Goal: Task Accomplishment & Management: Manage account settings

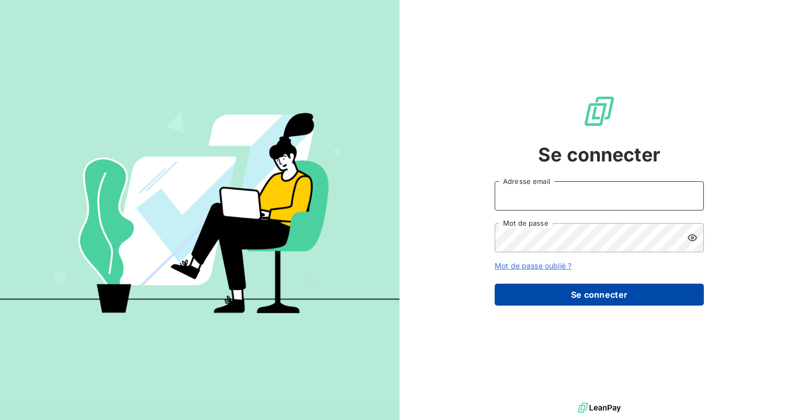
type input "[PERSON_NAME][EMAIL_ADDRESS][DOMAIN_NAME]"
click at [573, 293] on button "Se connecter" at bounding box center [599, 295] width 209 height 22
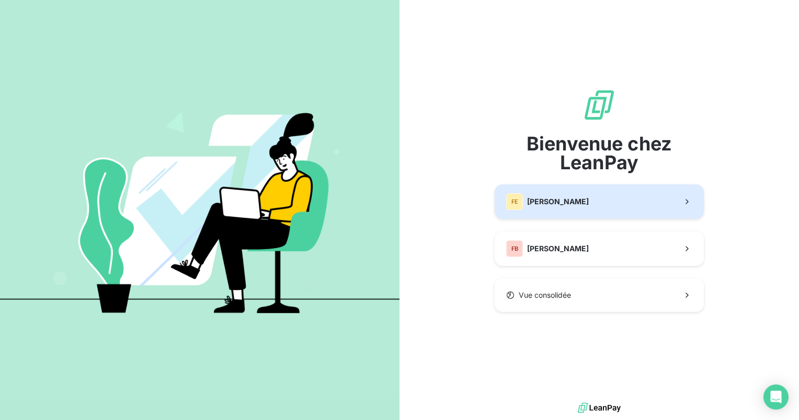
click at [559, 210] on button "[PERSON_NAME]" at bounding box center [599, 202] width 209 height 35
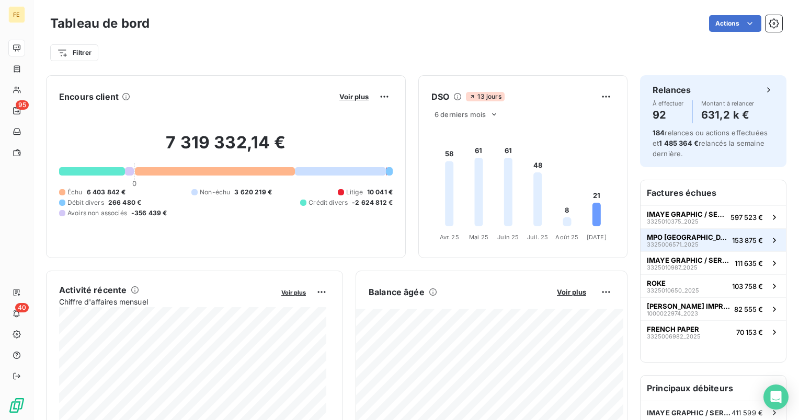
click at [717, 244] on button "MPO [GEOGRAPHIC_DATA] 3325006571_2025 153 875 €" at bounding box center [713, 240] width 145 height 23
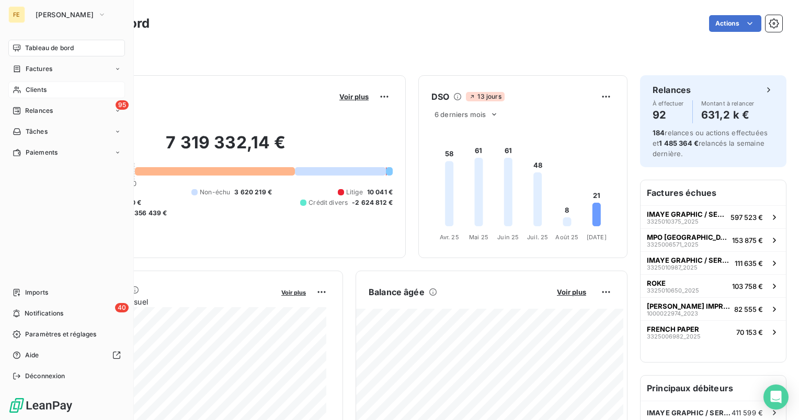
click at [30, 86] on span "Clients" at bounding box center [36, 89] width 21 height 9
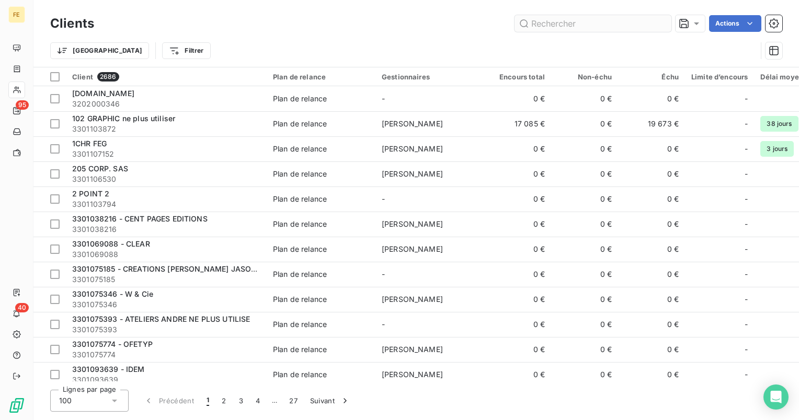
click at [580, 26] on input "text" at bounding box center [593, 23] width 157 height 17
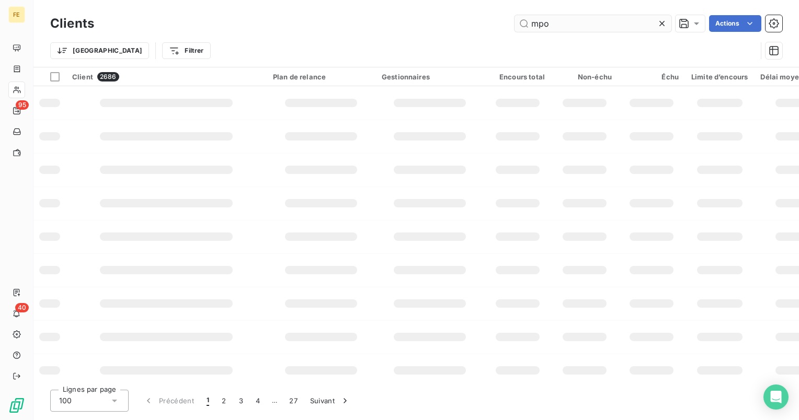
type input "mpo"
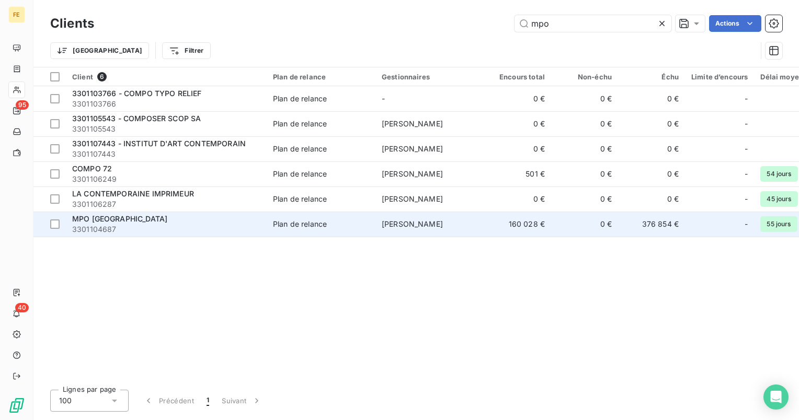
click at [143, 222] on div "MPO [GEOGRAPHIC_DATA]" at bounding box center [166, 219] width 188 height 10
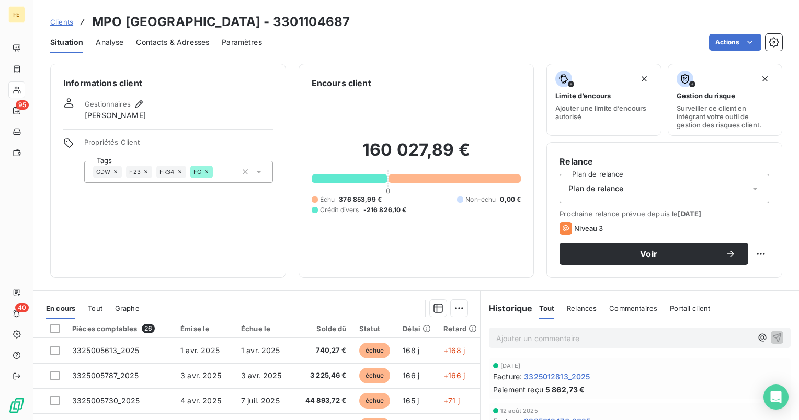
click at [598, 190] on span "Plan de relance" at bounding box center [595, 189] width 55 height 10
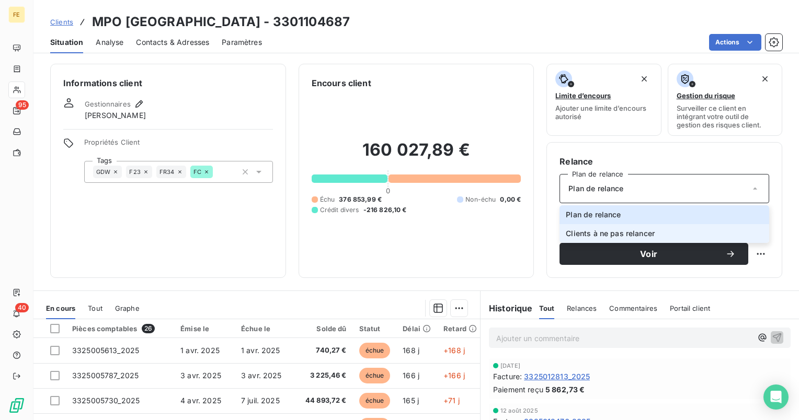
click at [598, 236] on span "Clients à ne pas relancer" at bounding box center [610, 234] width 89 height 10
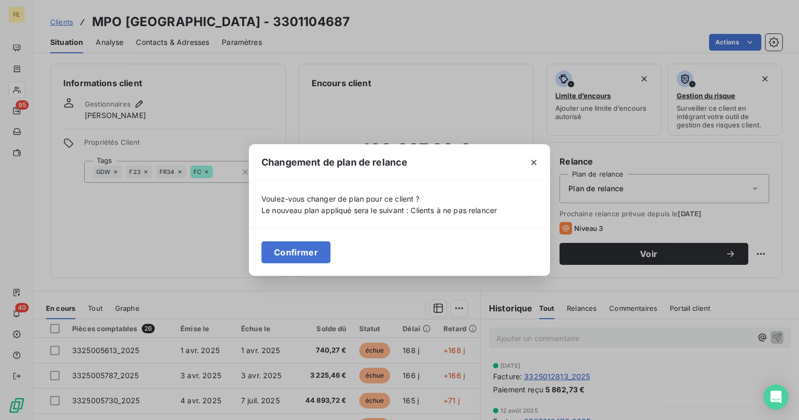
click at [312, 252] on button "Confirmer" at bounding box center [295, 253] width 69 height 22
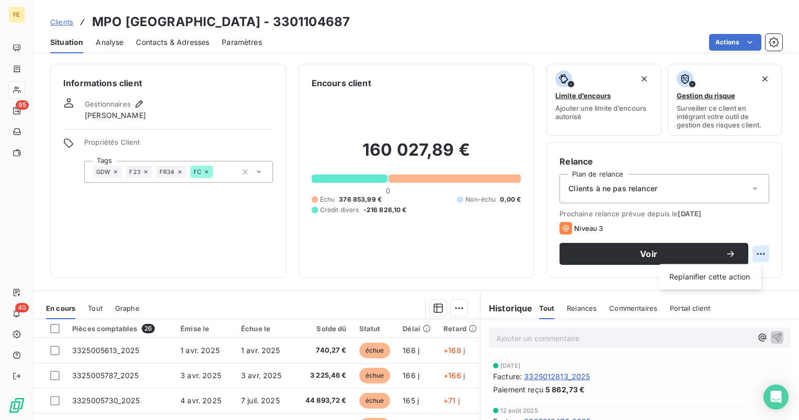
click at [752, 255] on html "FE 95 40 Clients MPO [GEOGRAPHIC_DATA] - 3301104687 Situation Analyse Contacts …" at bounding box center [399, 210] width 799 height 420
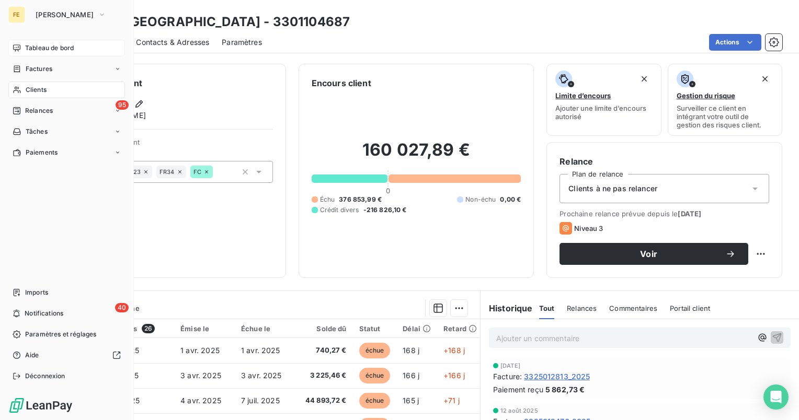
click at [18, 49] on html "FE Fedrigoni Tableau de bord Factures Clients 95 Relances Tâches Paiements Impo…" at bounding box center [399, 210] width 799 height 420
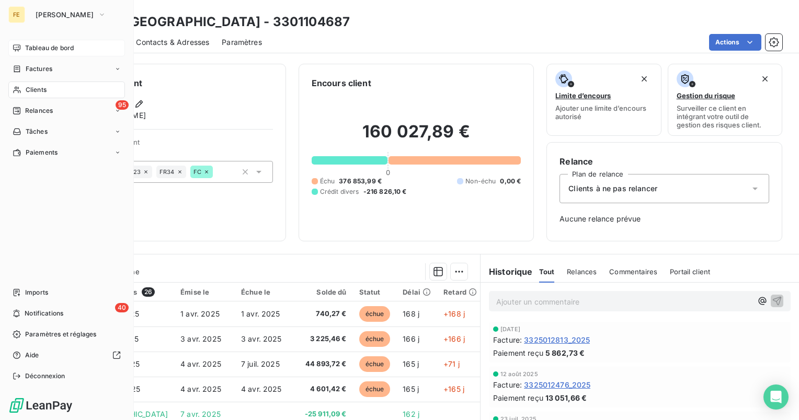
click at [30, 45] on span "Tableau de bord" at bounding box center [49, 47] width 49 height 9
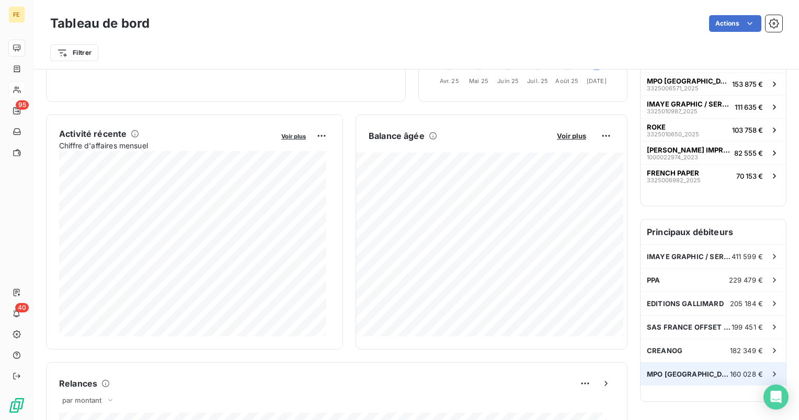
scroll to position [261, 0]
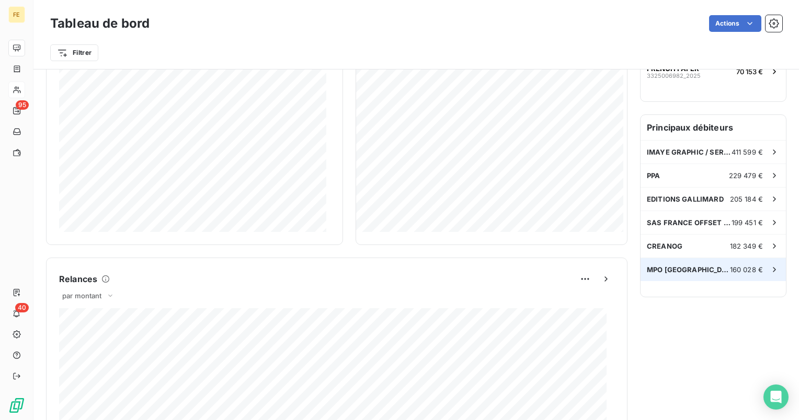
click at [770, 266] on icon at bounding box center [774, 270] width 10 height 10
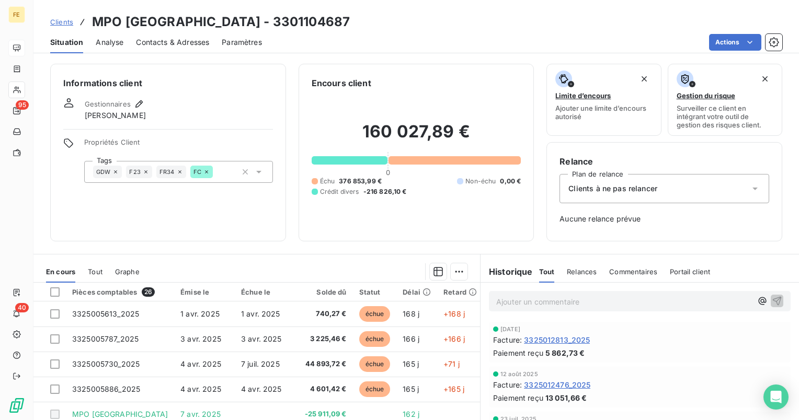
click at [627, 198] on div "Clients à ne pas relancer" at bounding box center [665, 188] width 210 height 29
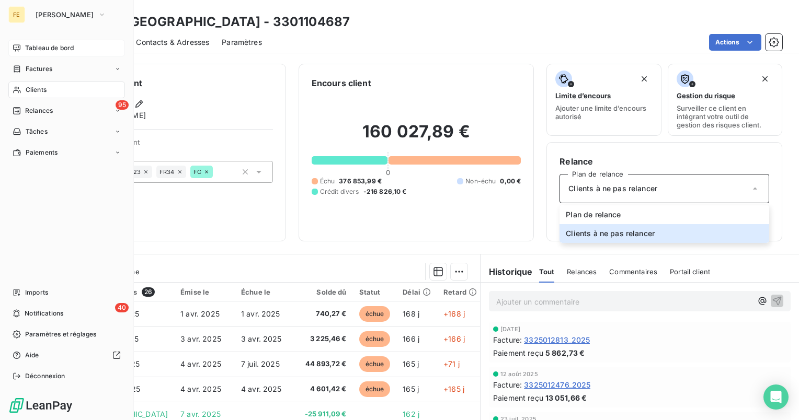
click at [36, 85] on span "Clients" at bounding box center [36, 89] width 21 height 9
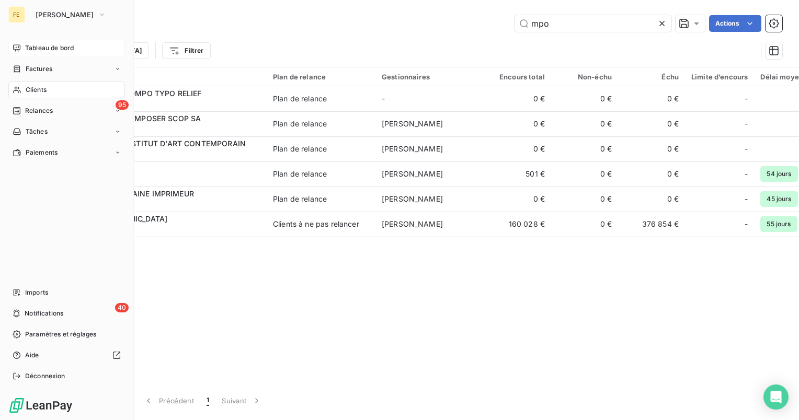
click at [37, 87] on span "Clients" at bounding box center [36, 89] width 21 height 9
click at [58, 52] on span "Tableau de bord" at bounding box center [49, 47] width 49 height 9
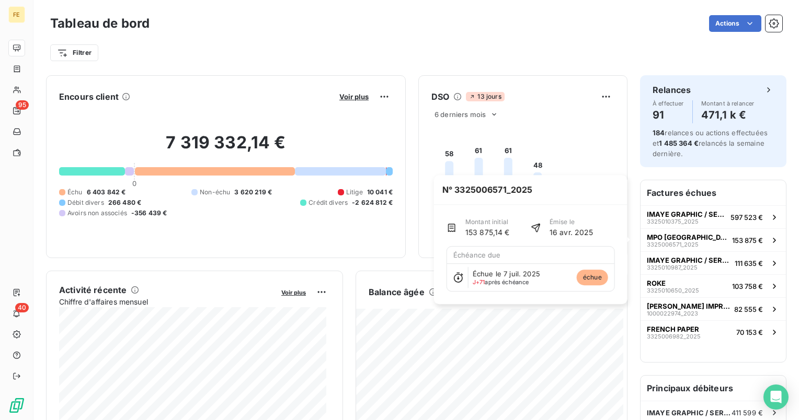
click at [586, 278] on span "échue" at bounding box center [592, 278] width 31 height 16
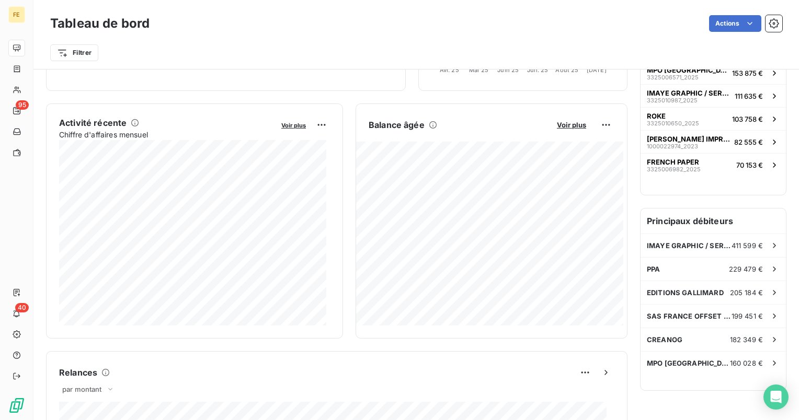
scroll to position [53, 0]
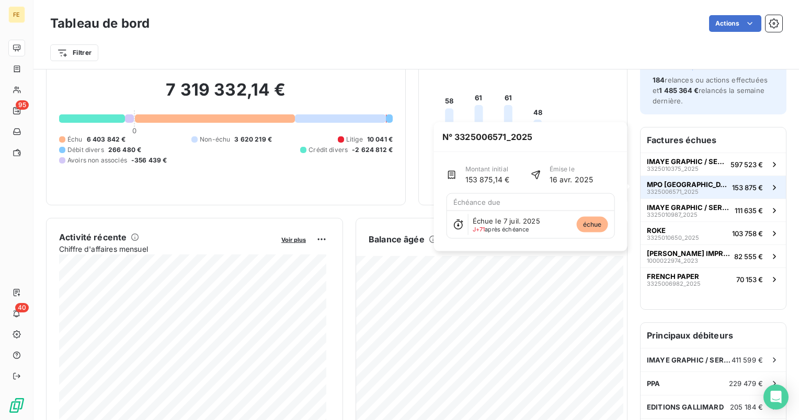
click at [769, 185] on icon "button" at bounding box center [774, 188] width 10 height 10
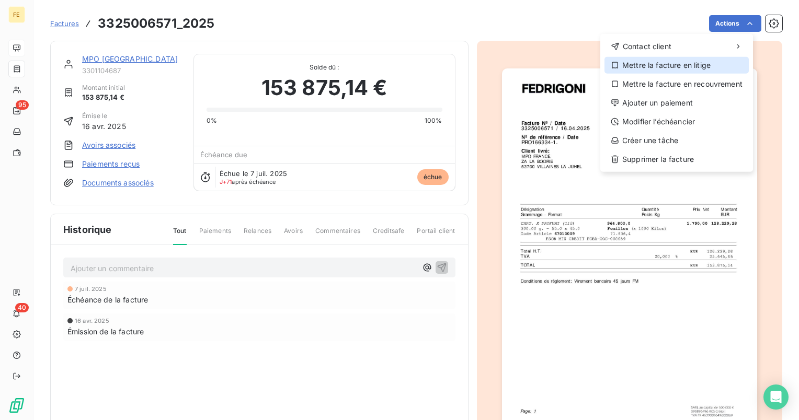
click at [677, 65] on div "Mettre la facture en litige" at bounding box center [677, 65] width 144 height 17
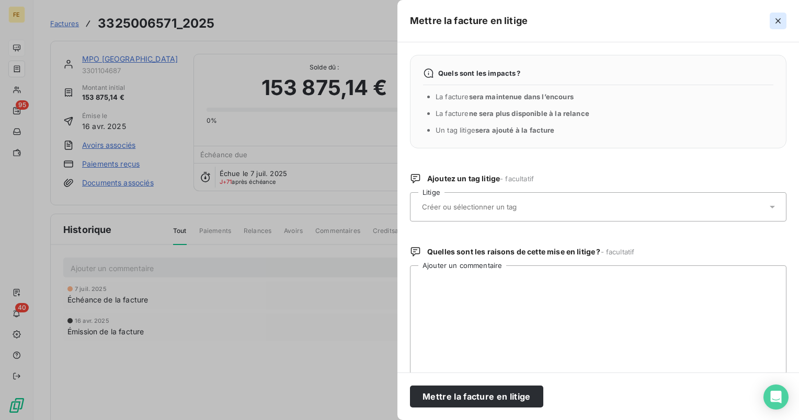
click at [772, 21] on button "button" at bounding box center [778, 21] width 17 height 17
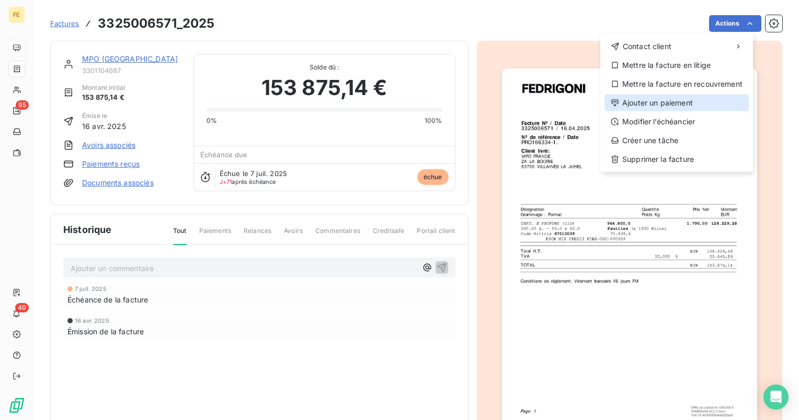
click at [667, 102] on div "Ajouter un paiement" at bounding box center [677, 103] width 144 height 17
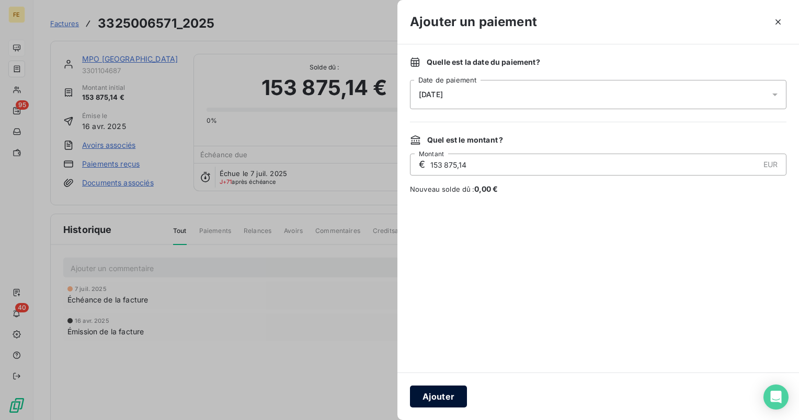
click at [451, 398] on button "Ajouter" at bounding box center [438, 397] width 57 height 22
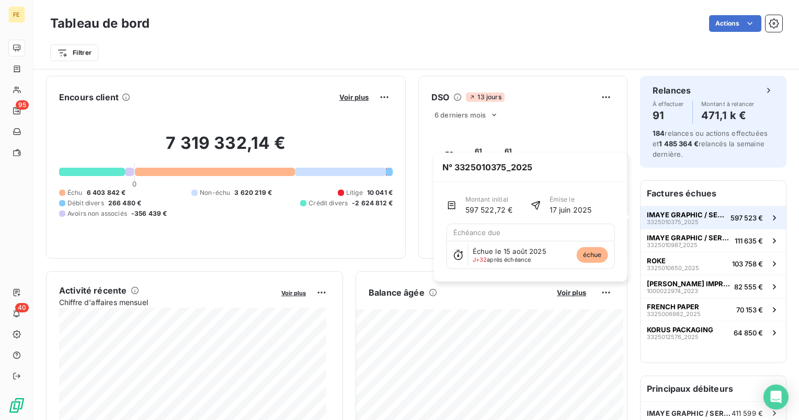
click at [696, 214] on span "IMAYE GRAPHIC / SERVICE COMPTA" at bounding box center [686, 215] width 79 height 8
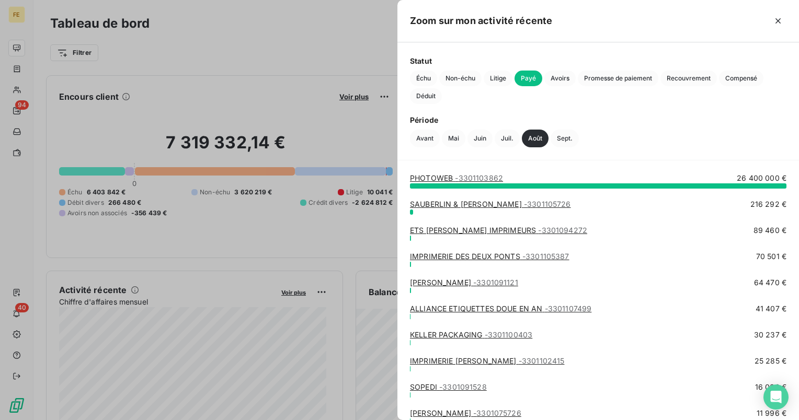
click at [485, 178] on span "- 3301103862" at bounding box center [479, 178] width 48 height 9
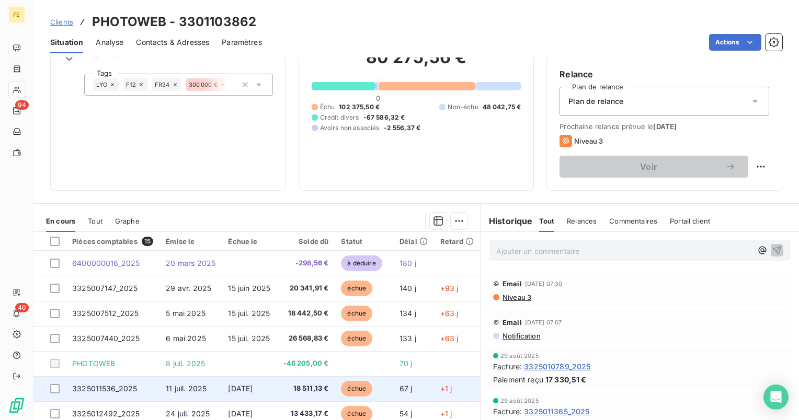
scroll to position [27, 0]
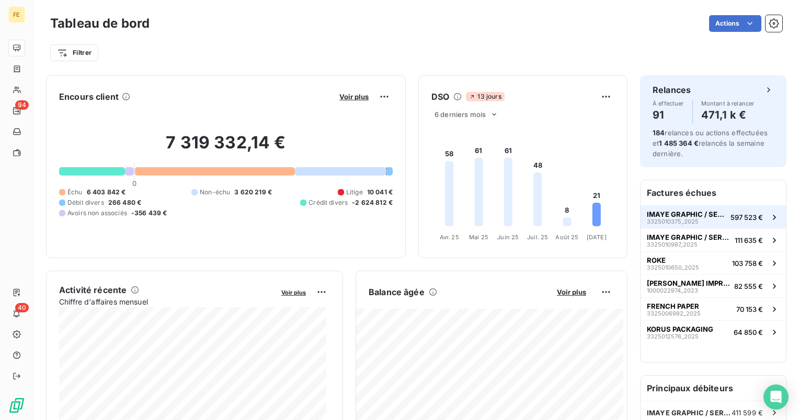
click at [655, 222] on span "3325010375_2025" at bounding box center [673, 222] width 52 height 6
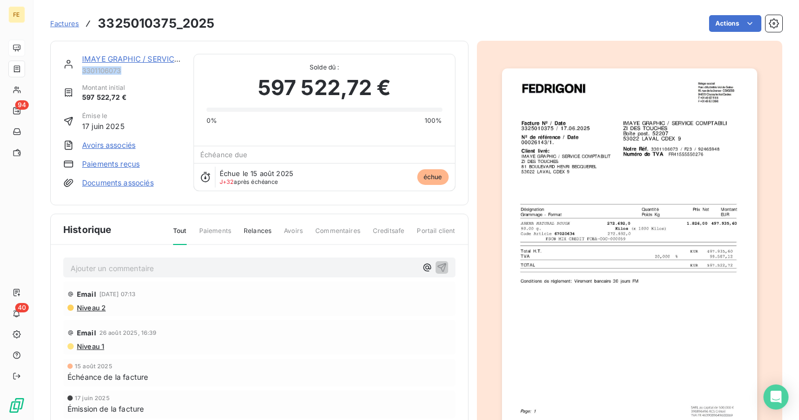
drag, startPoint x: 123, startPoint y: 71, endPoint x: 81, endPoint y: 75, distance: 43.1
click at [78, 70] on div "IMAYE GRAPHIC / SERVICE COMPTA 3301106073" at bounding box center [122, 64] width 118 height 21
copy span "3301106073"
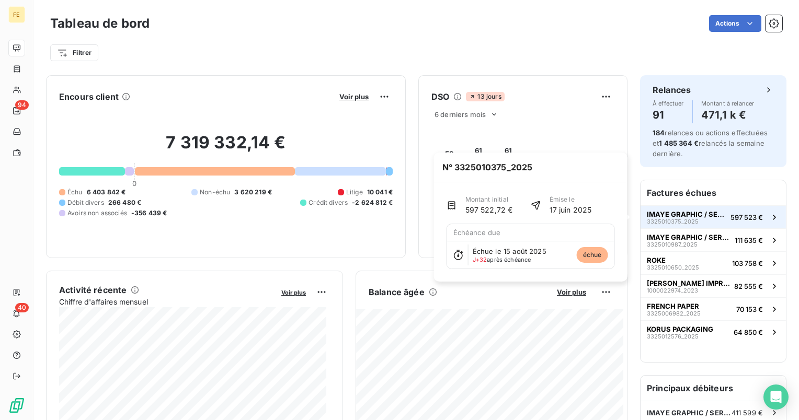
click at [671, 217] on span "IMAYE GRAPHIC / SERVICE COMPTA" at bounding box center [686, 214] width 79 height 8
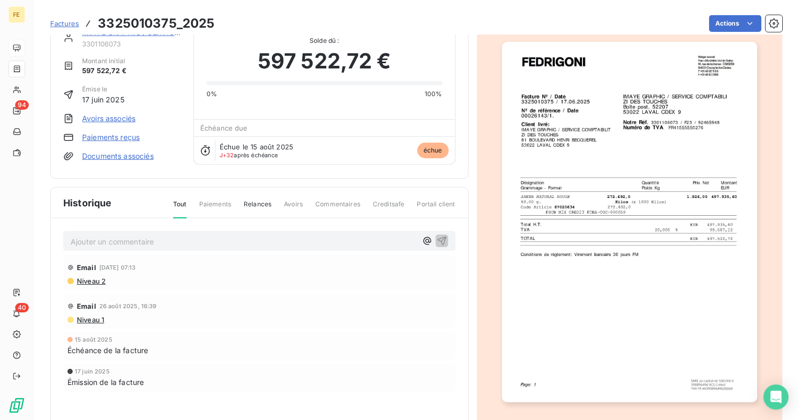
scroll to position [52, 0]
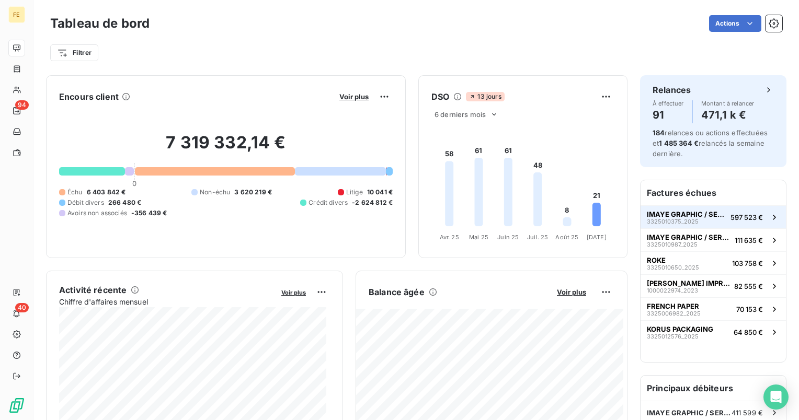
click at [675, 213] on span "IMAYE GRAPHIC / SERVICE COMPTA" at bounding box center [686, 214] width 79 height 8
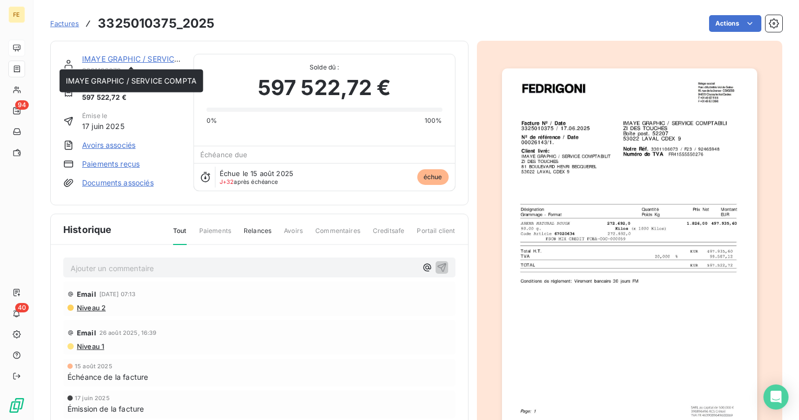
click at [131, 60] on link "IMAYE GRAPHIC / SERVICE COMPTA" at bounding box center [147, 58] width 131 height 9
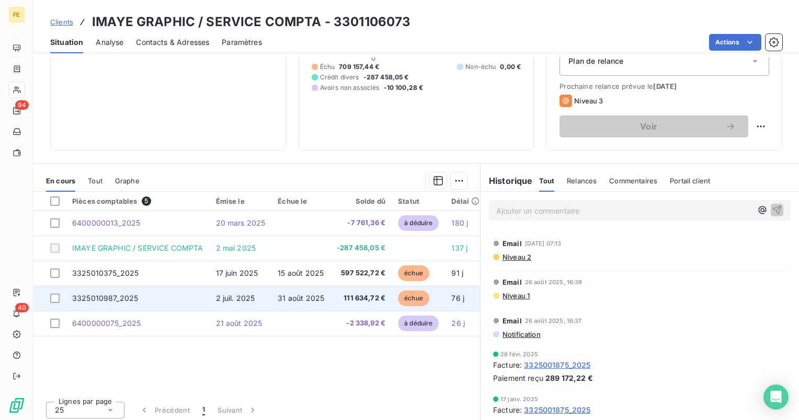
scroll to position [131, 0]
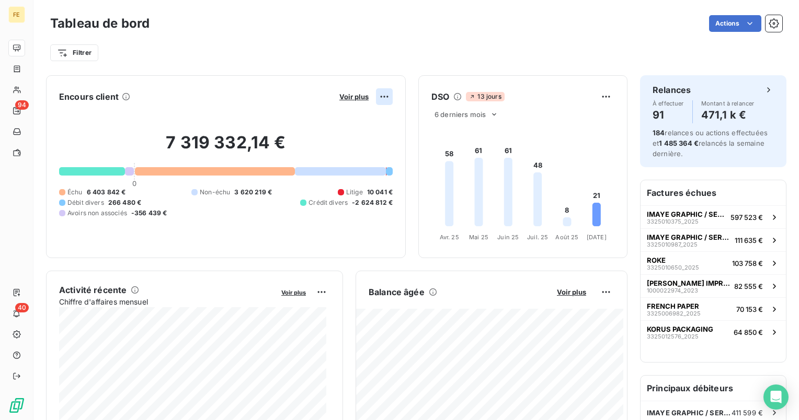
click at [375, 98] on html "FE 94 40 Tableau de bord Actions Filtrer Encours client Voir plus 7 319 332,14 …" at bounding box center [399, 210] width 799 height 420
click at [484, 113] on html "FE 94 40 Tableau de bord Actions Filtrer Encours client Voir plus 7 319 332,14 …" at bounding box center [399, 210] width 799 height 420
click at [490, 116] on icon at bounding box center [494, 114] width 8 height 8
click at [440, 155] on div at bounding box center [445, 155] width 10 height 10
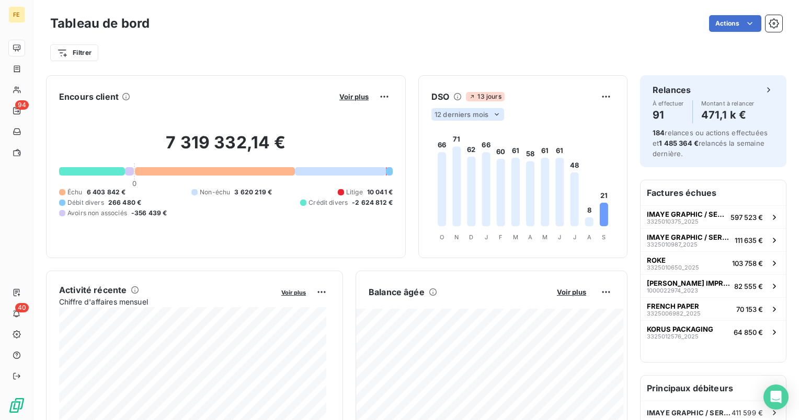
click at [493, 114] on icon at bounding box center [497, 114] width 8 height 8
click at [443, 137] on li "6" at bounding box center [468, 134] width 69 height 19
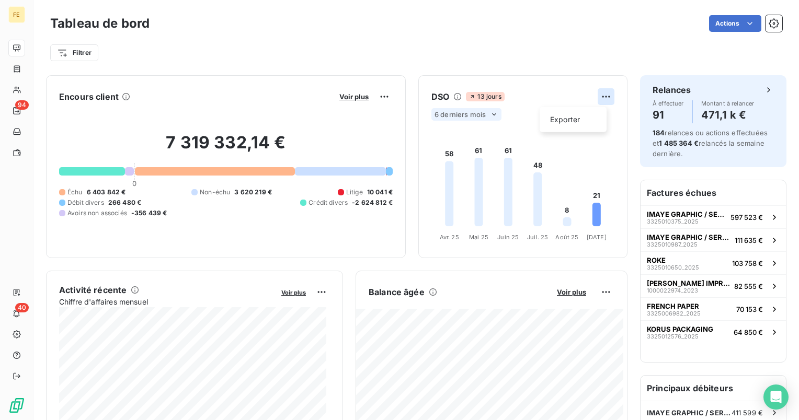
click at [603, 99] on html "FE 94 40 Tableau de bord Actions Filtrer Encours client Voir plus 7 319 332,14 …" at bounding box center [399, 210] width 799 height 420
click at [328, 257] on html "FE 94 40 Tableau de bord Actions Filtrer Encours client Voir plus 7 319 332,14 …" at bounding box center [399, 210] width 799 height 420
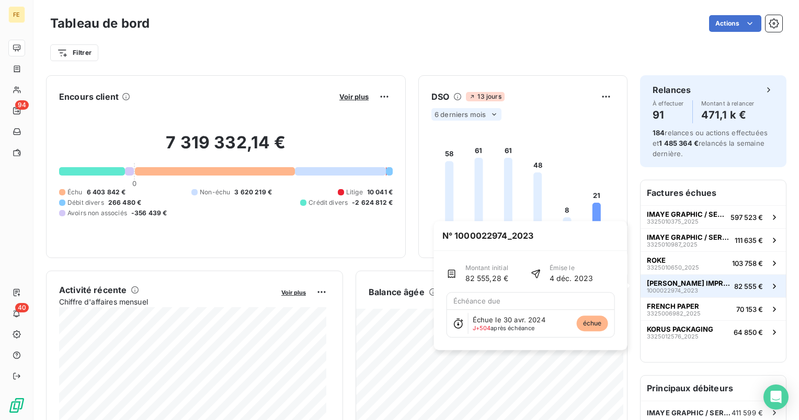
click at [678, 280] on span "[PERSON_NAME] IMPRESSIONS NE PLUS UTILI" at bounding box center [688, 283] width 83 height 8
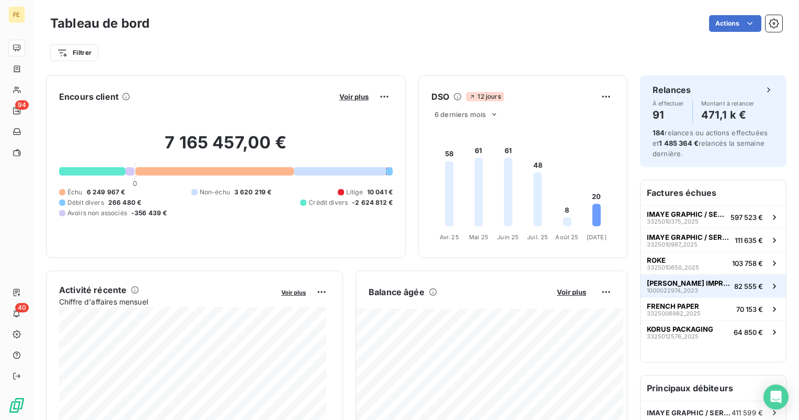
click at [678, 286] on span "[PERSON_NAME] IMPRESSIONS NE PLUS UTILI" at bounding box center [688, 283] width 83 height 8
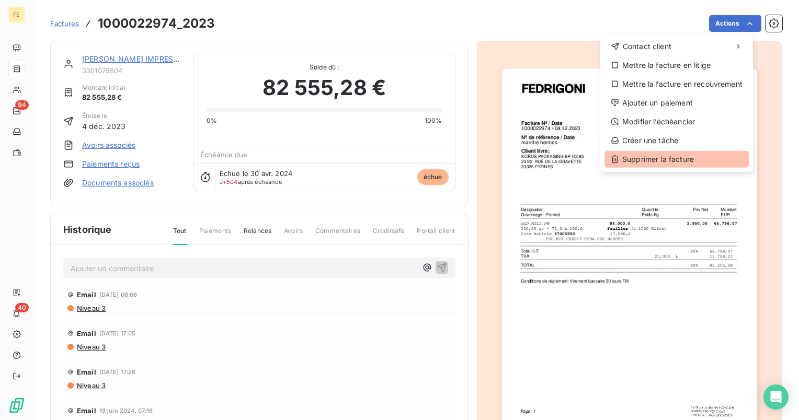
click at [669, 159] on div "Supprimer la facture" at bounding box center [677, 159] width 144 height 17
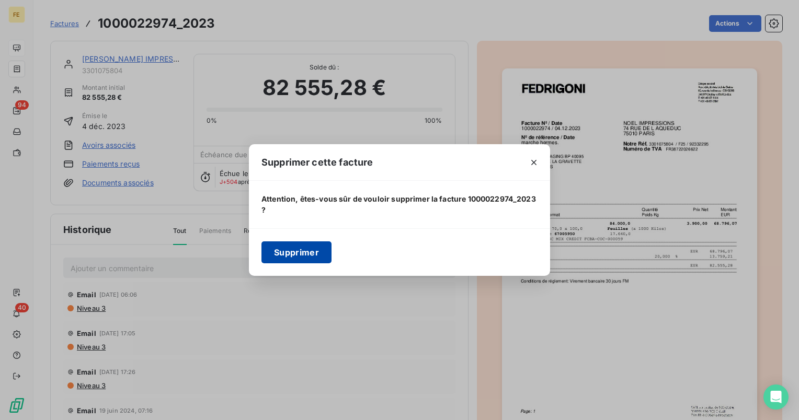
click at [315, 247] on button "Supprimer" at bounding box center [296, 253] width 70 height 22
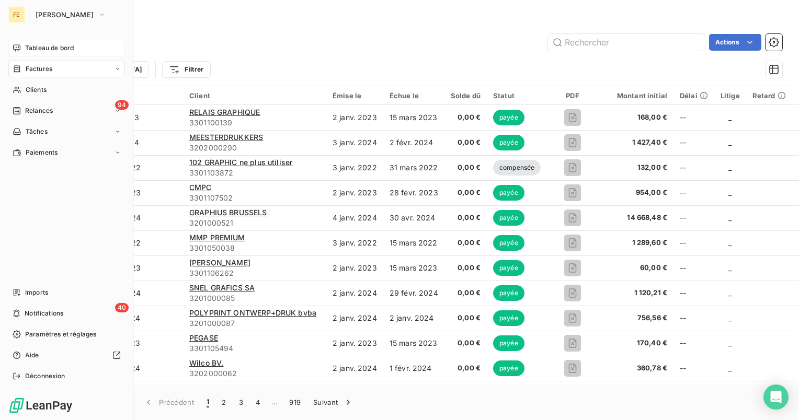
drag, startPoint x: 21, startPoint y: 44, endPoint x: 43, endPoint y: 53, distance: 24.2
click at [21, 44] on div "Tableau de bord" at bounding box center [66, 48] width 117 height 17
